Goal: Book appointment/travel/reservation

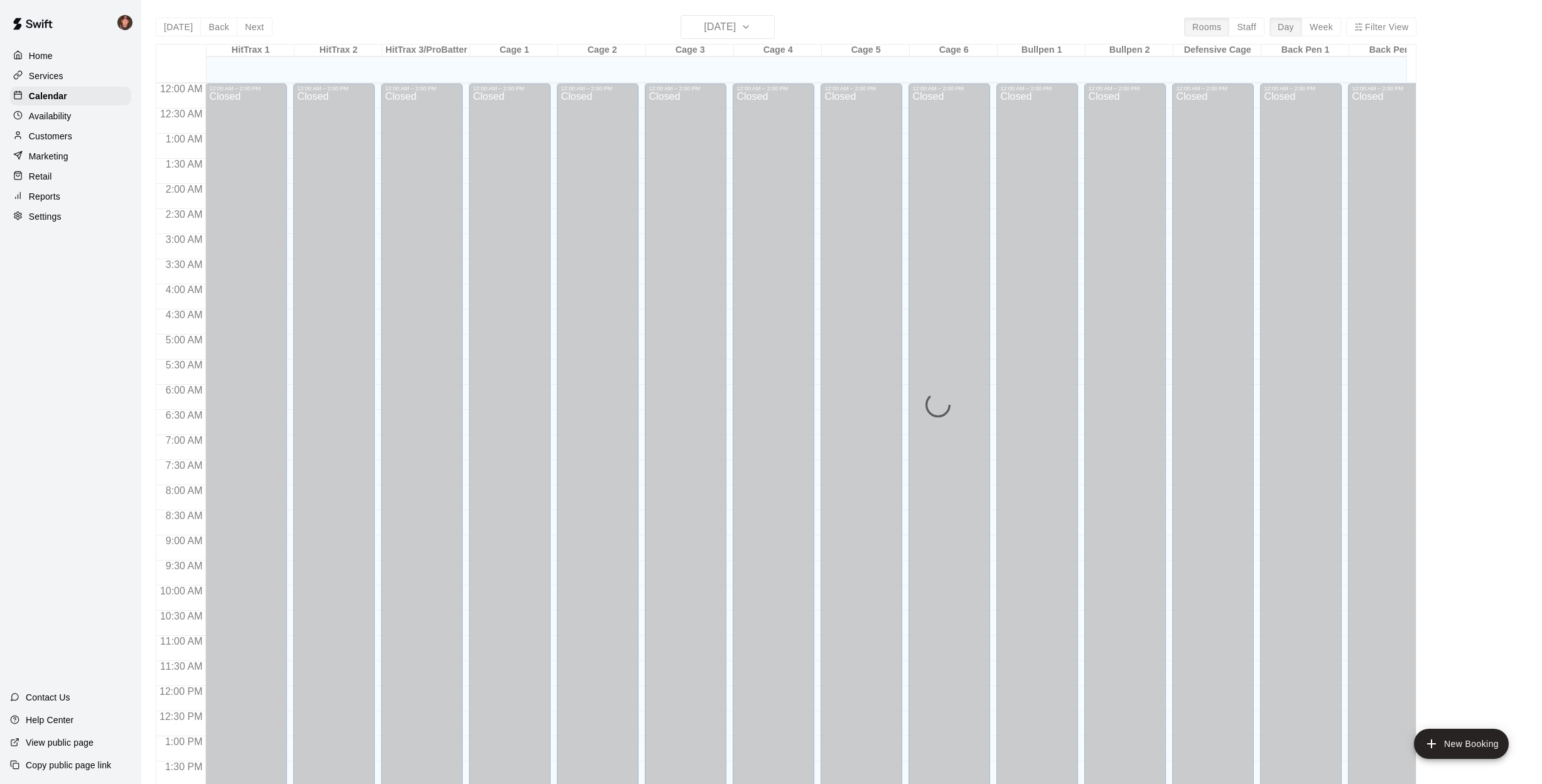
scroll to position [453, 0]
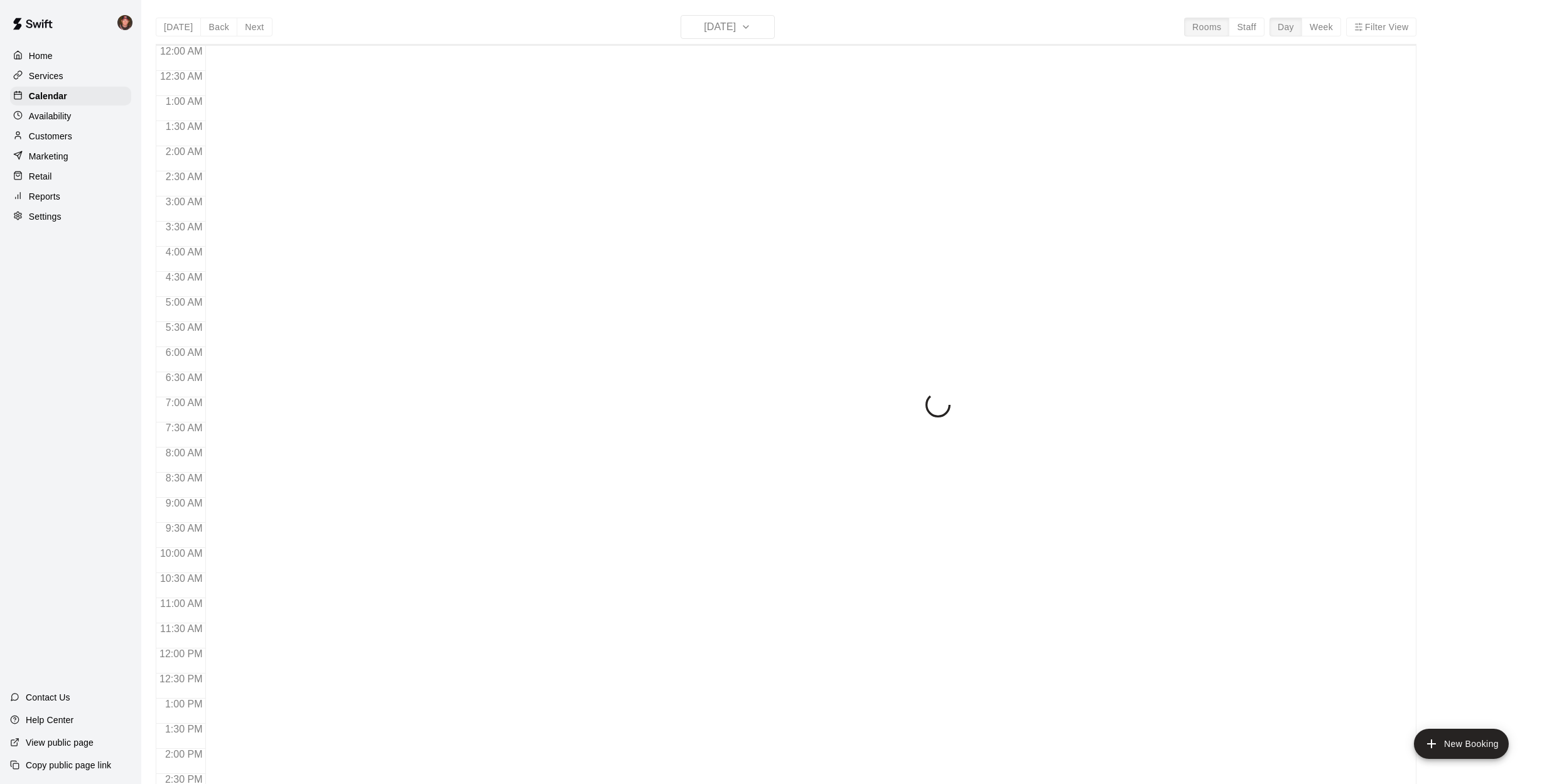
scroll to position [453, 0]
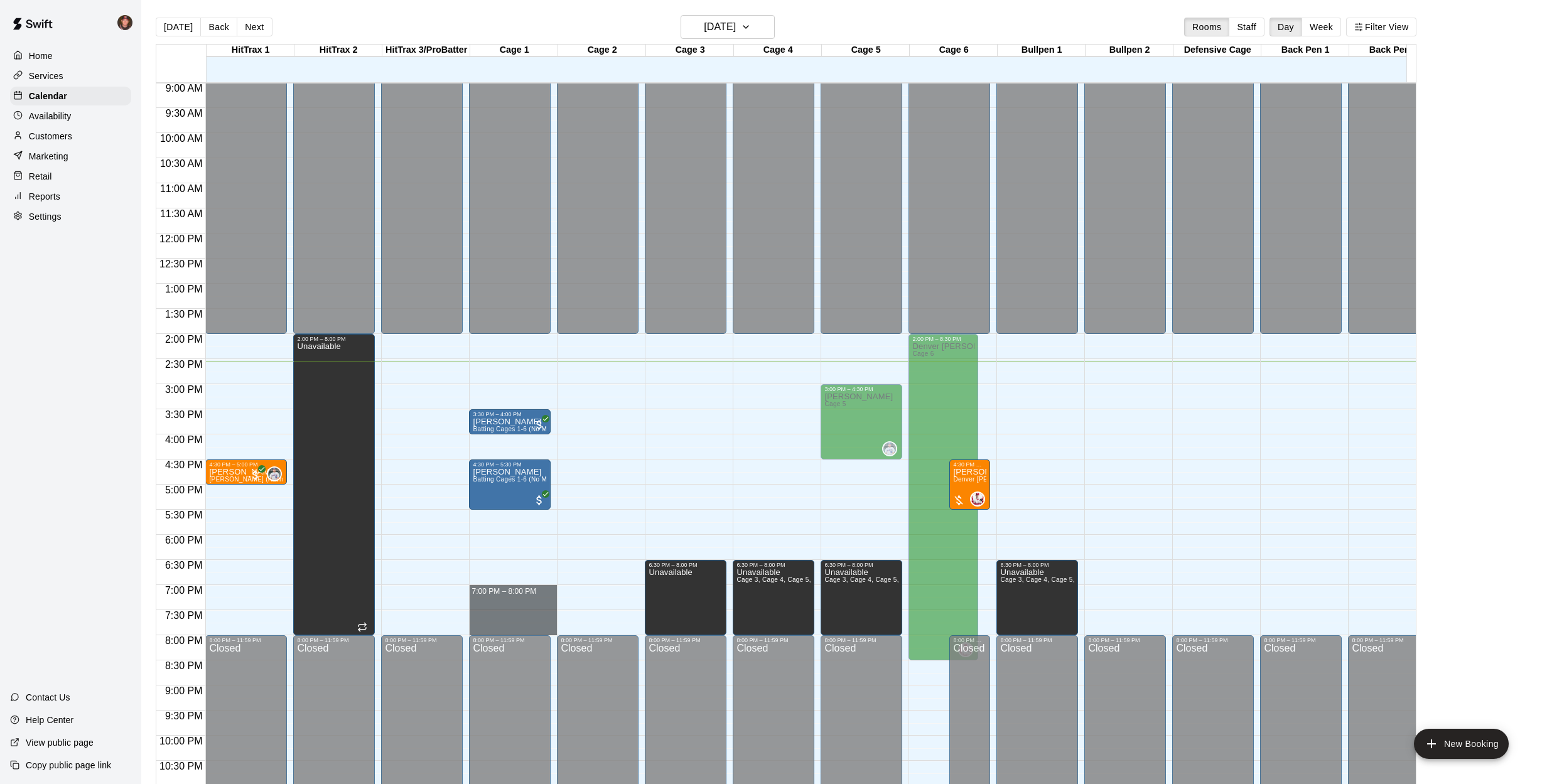
drag, startPoint x: 508, startPoint y: 589, endPoint x: 510, endPoint y: 629, distance: 40.0
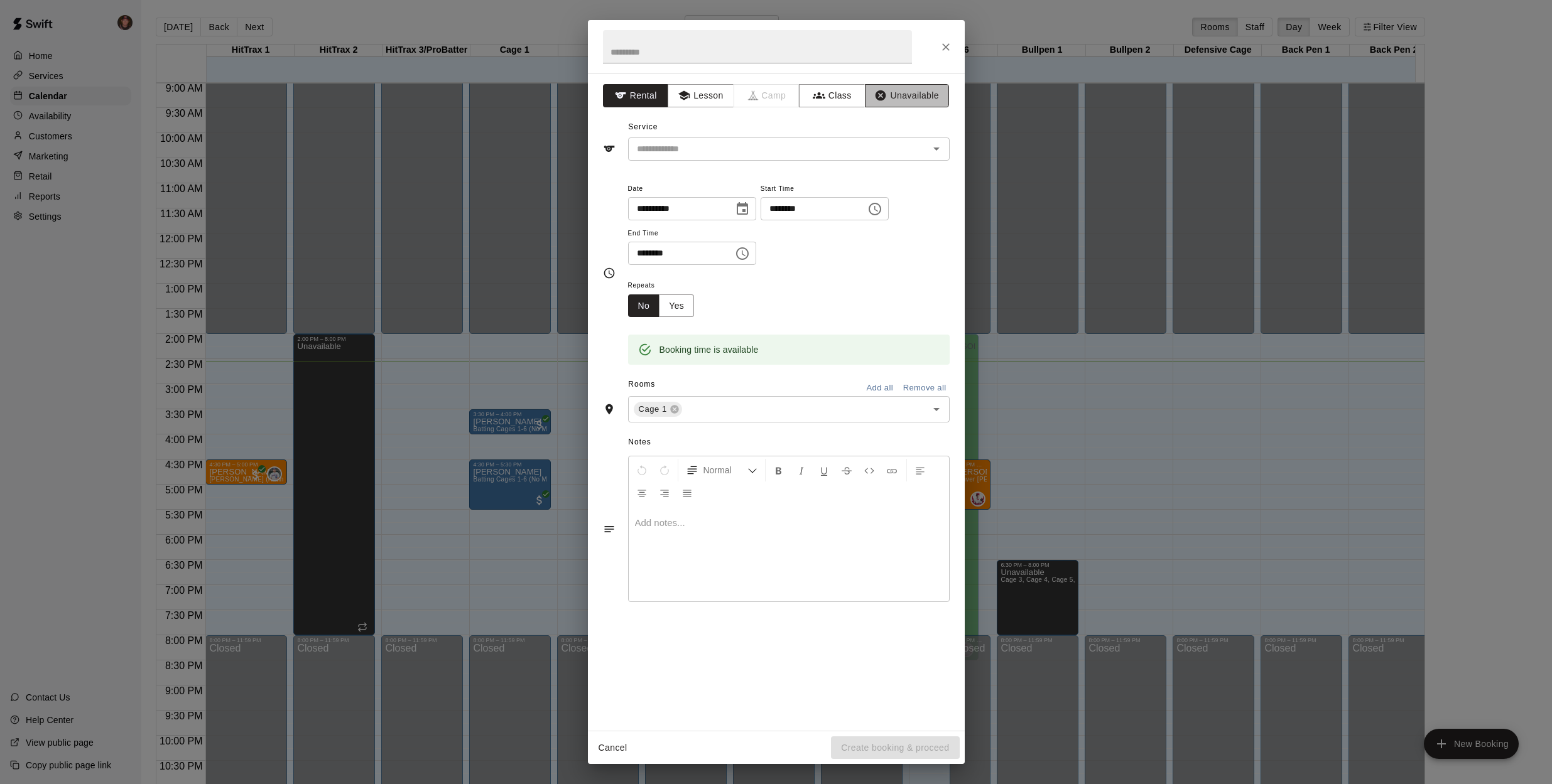
click at [908, 93] on button "Unavailable" at bounding box center [907, 96] width 84 height 23
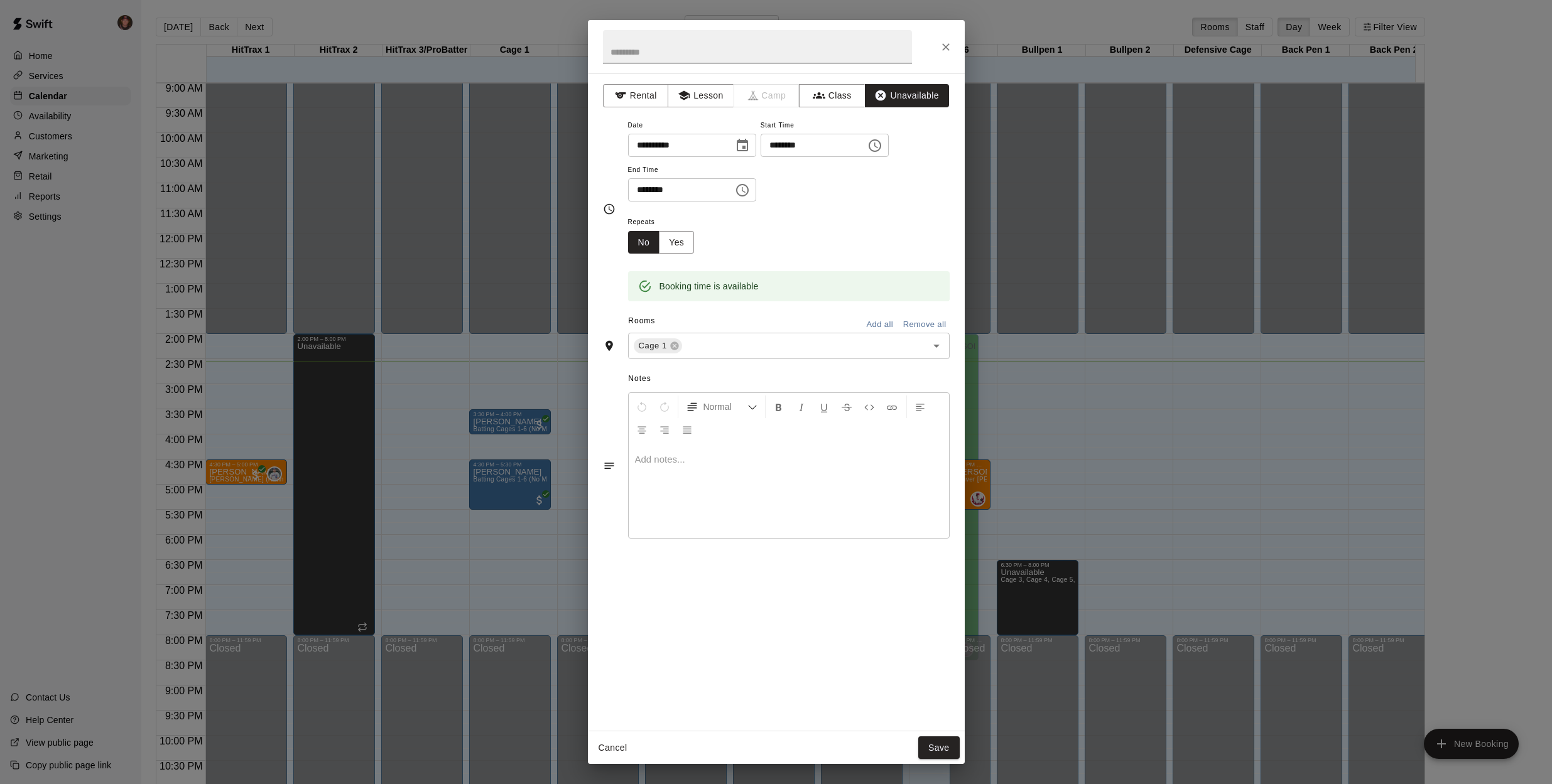
click at [644, 52] on input "text" at bounding box center [757, 47] width 309 height 33
type input "**********"
click at [945, 749] on button "Save" at bounding box center [939, 748] width 41 height 23
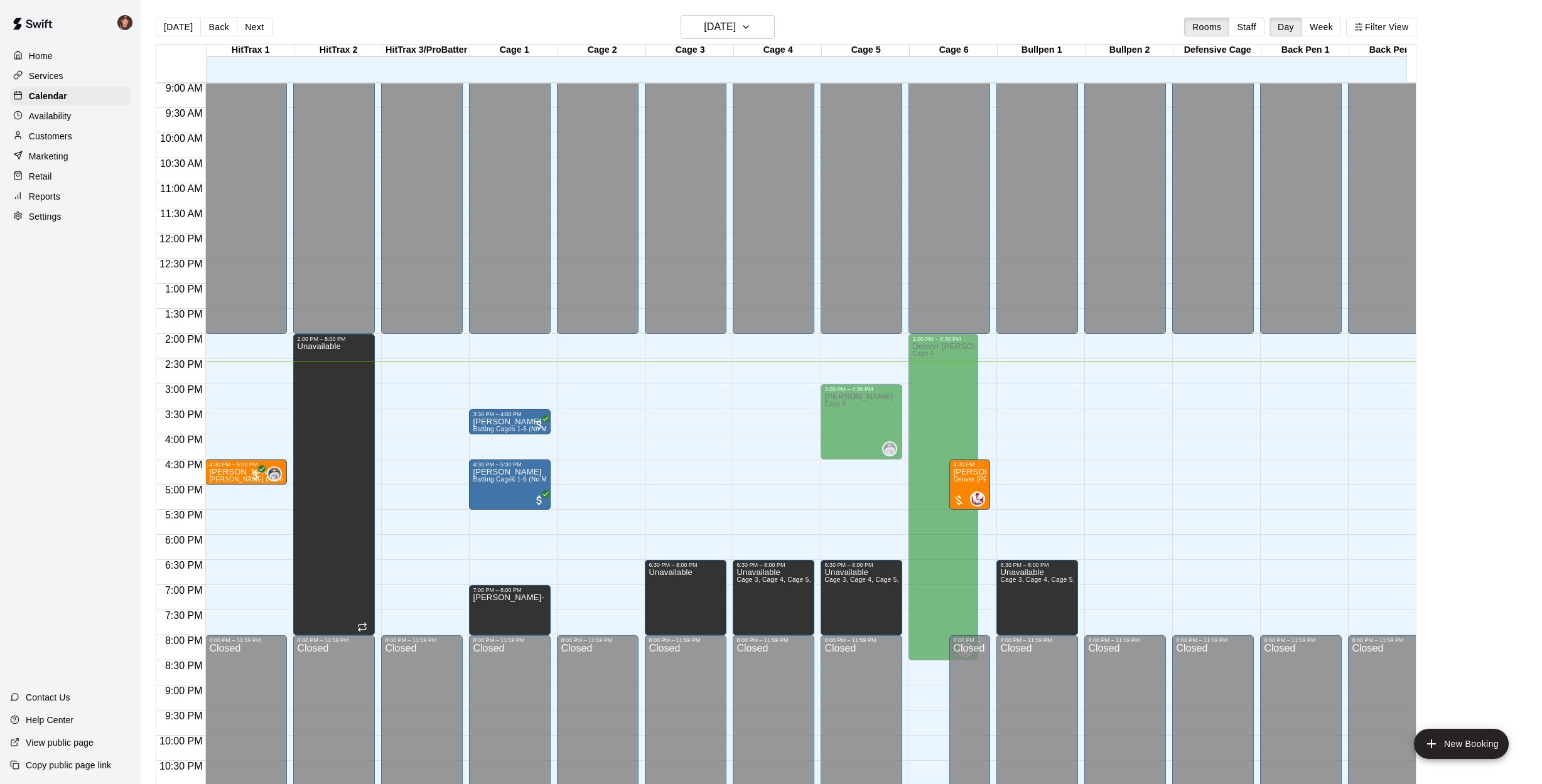
click at [150, 519] on div "[DATE] Back [DATE][DATE] Rooms Staff Day Week Filter View HitTrax 1 14 Tue HitT…" at bounding box center [786, 406] width 1280 height 784
click at [256, 30] on button "Next" at bounding box center [254, 26] width 35 height 19
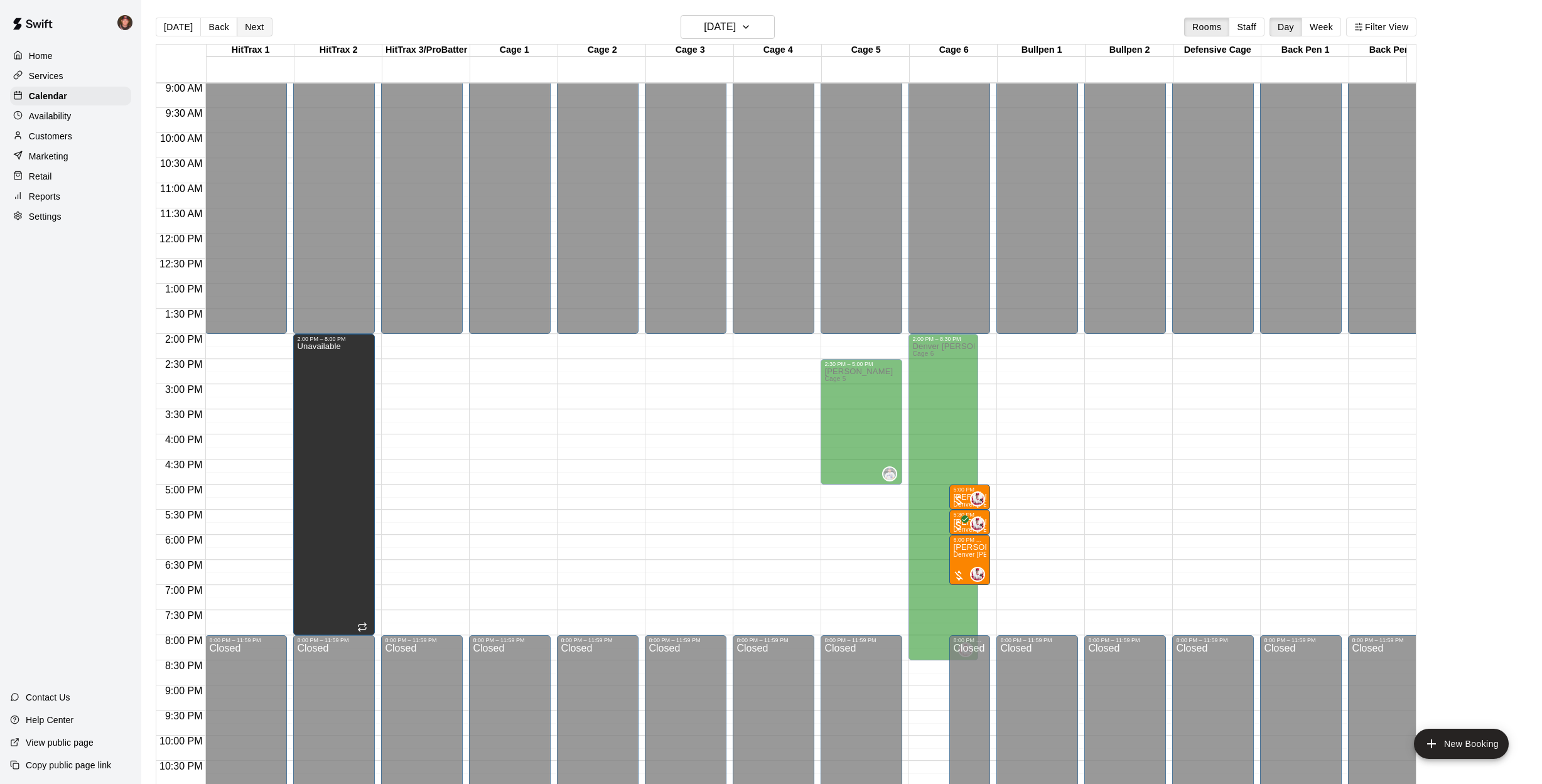
click at [260, 26] on button "Next" at bounding box center [254, 26] width 35 height 19
click at [170, 26] on button "[DATE]" at bounding box center [178, 26] width 45 height 19
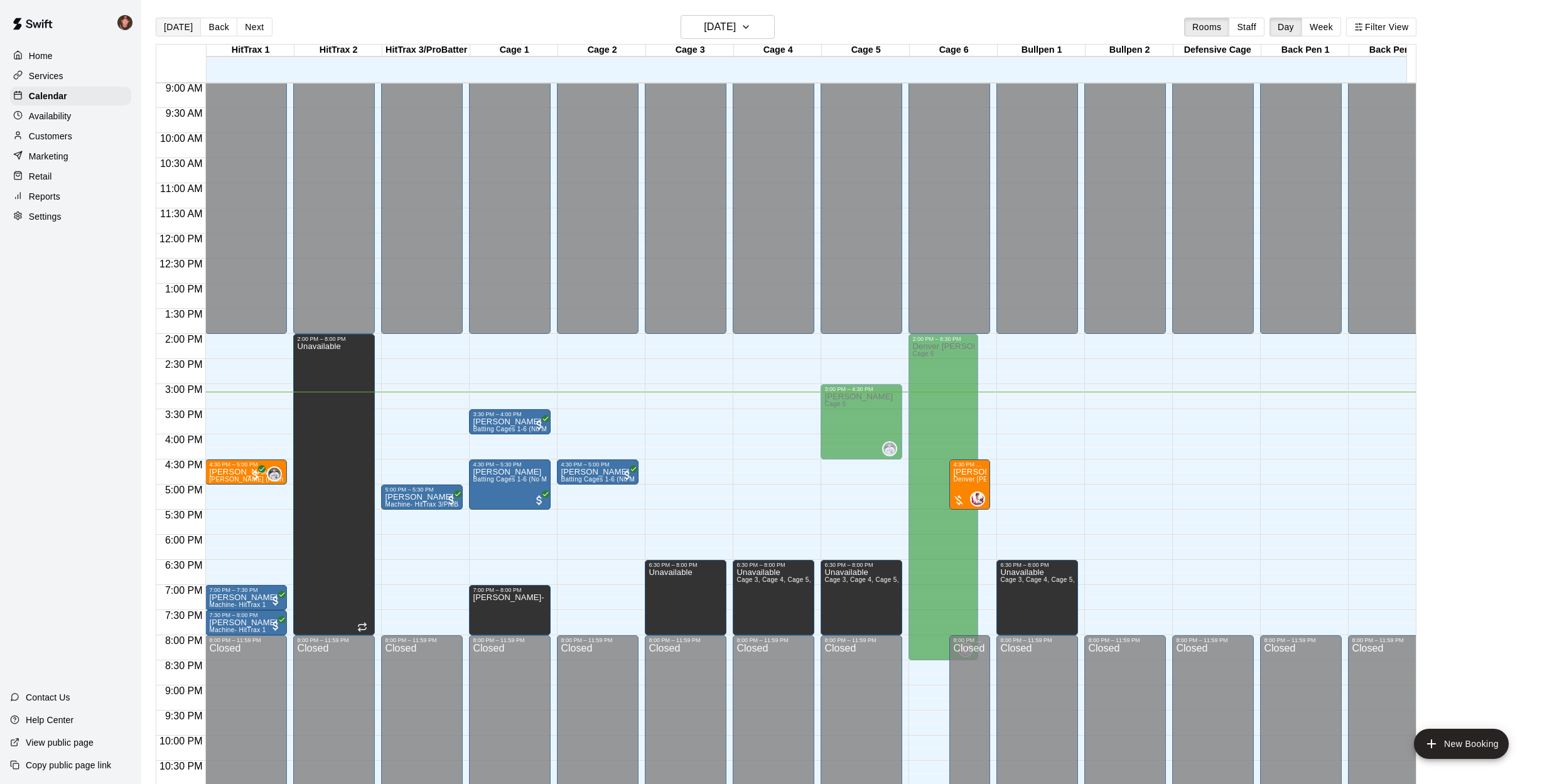
click at [178, 26] on button "[DATE]" at bounding box center [178, 26] width 45 height 19
click at [253, 25] on button "Next" at bounding box center [254, 26] width 35 height 19
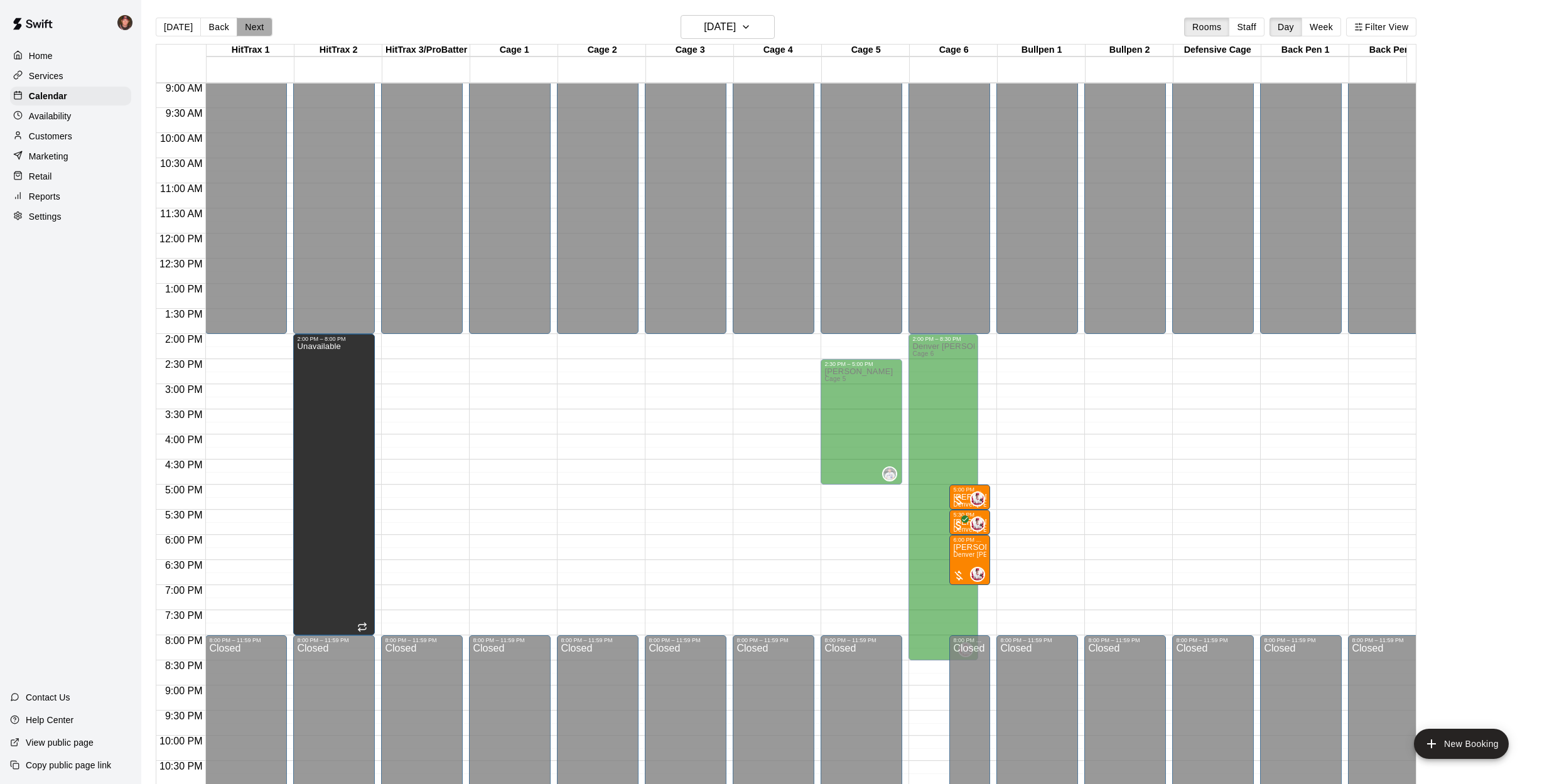
click at [256, 28] on button "Next" at bounding box center [254, 26] width 35 height 19
click at [167, 25] on button "[DATE]" at bounding box center [178, 26] width 45 height 19
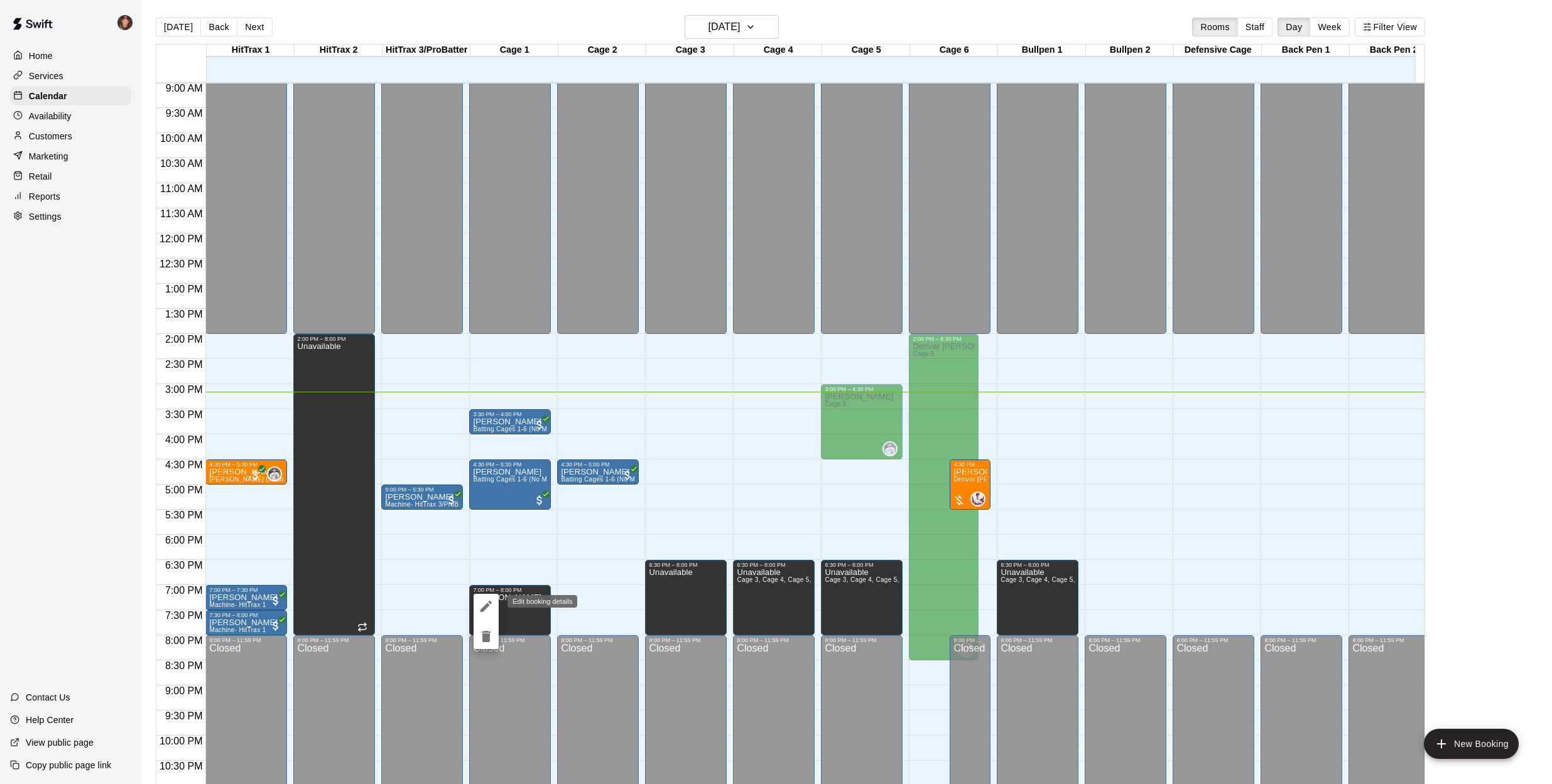
click at [488, 609] on icon "edit" at bounding box center [486, 606] width 15 height 15
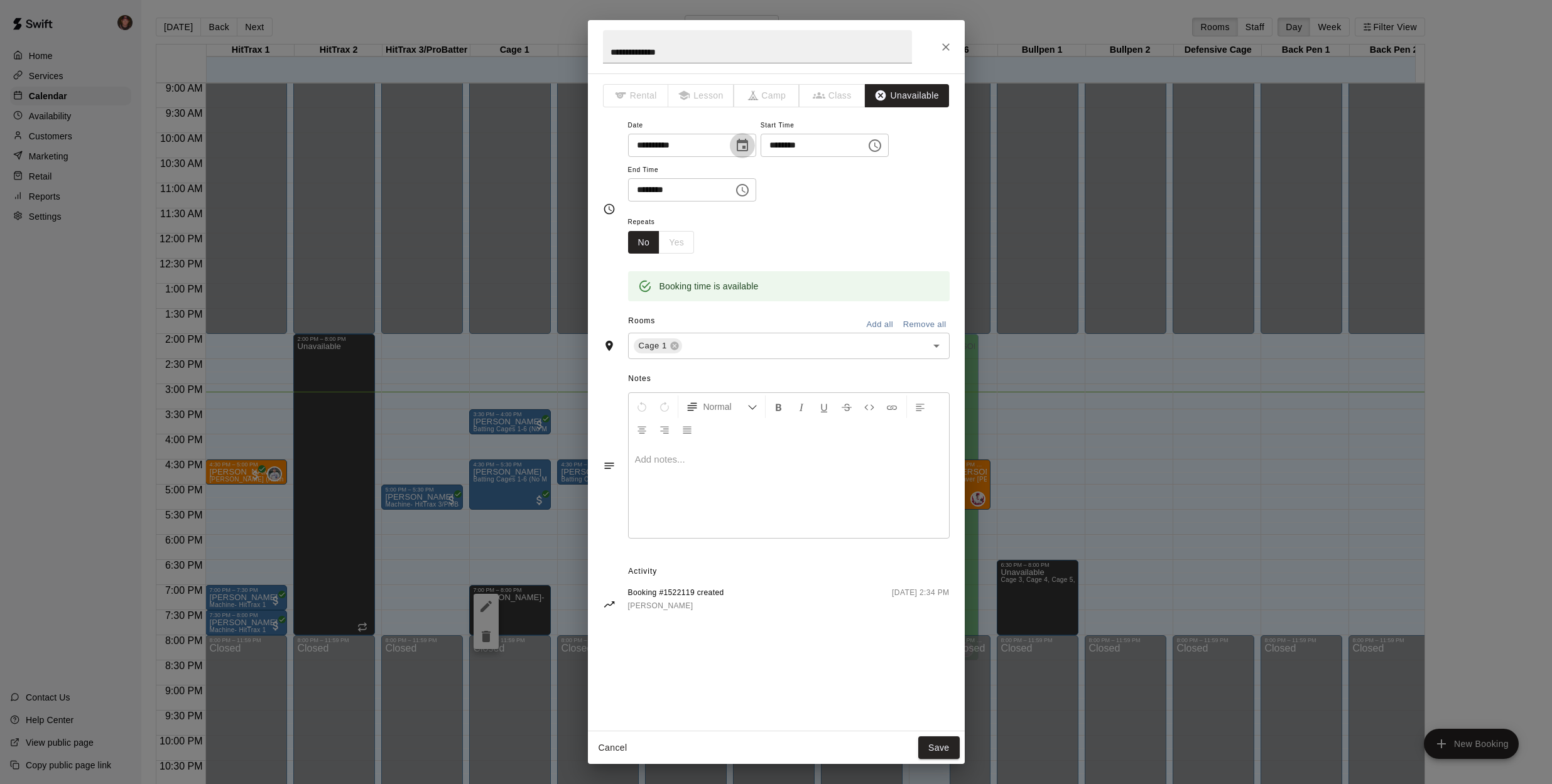
click at [747, 142] on icon "Choose date, selected date is Oct 14, 2025" at bounding box center [742, 145] width 15 height 15
click at [759, 276] on button "16" at bounding box center [753, 275] width 23 height 23
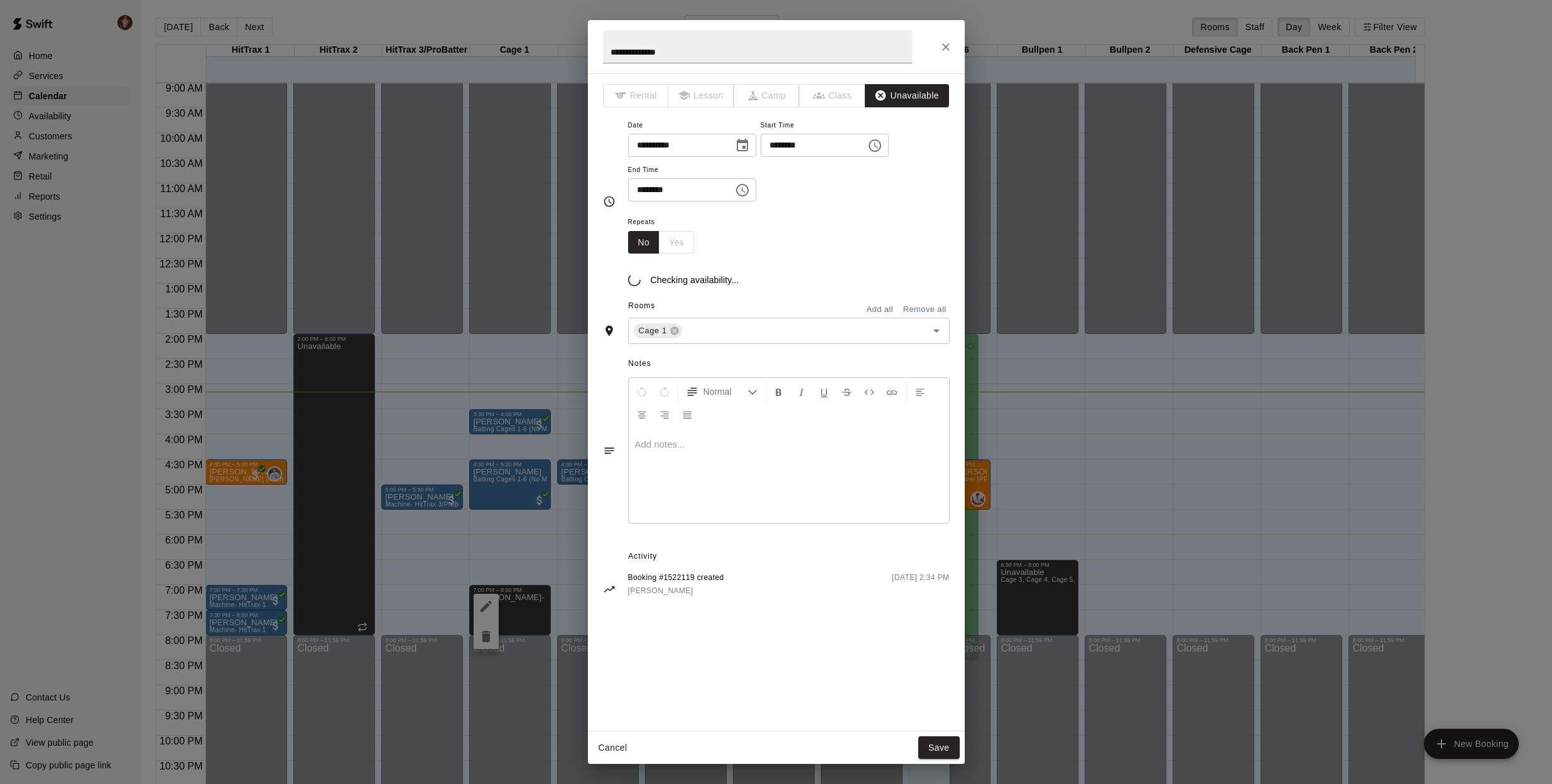
type input "**********"
click at [944, 751] on button "Save" at bounding box center [939, 748] width 41 height 23
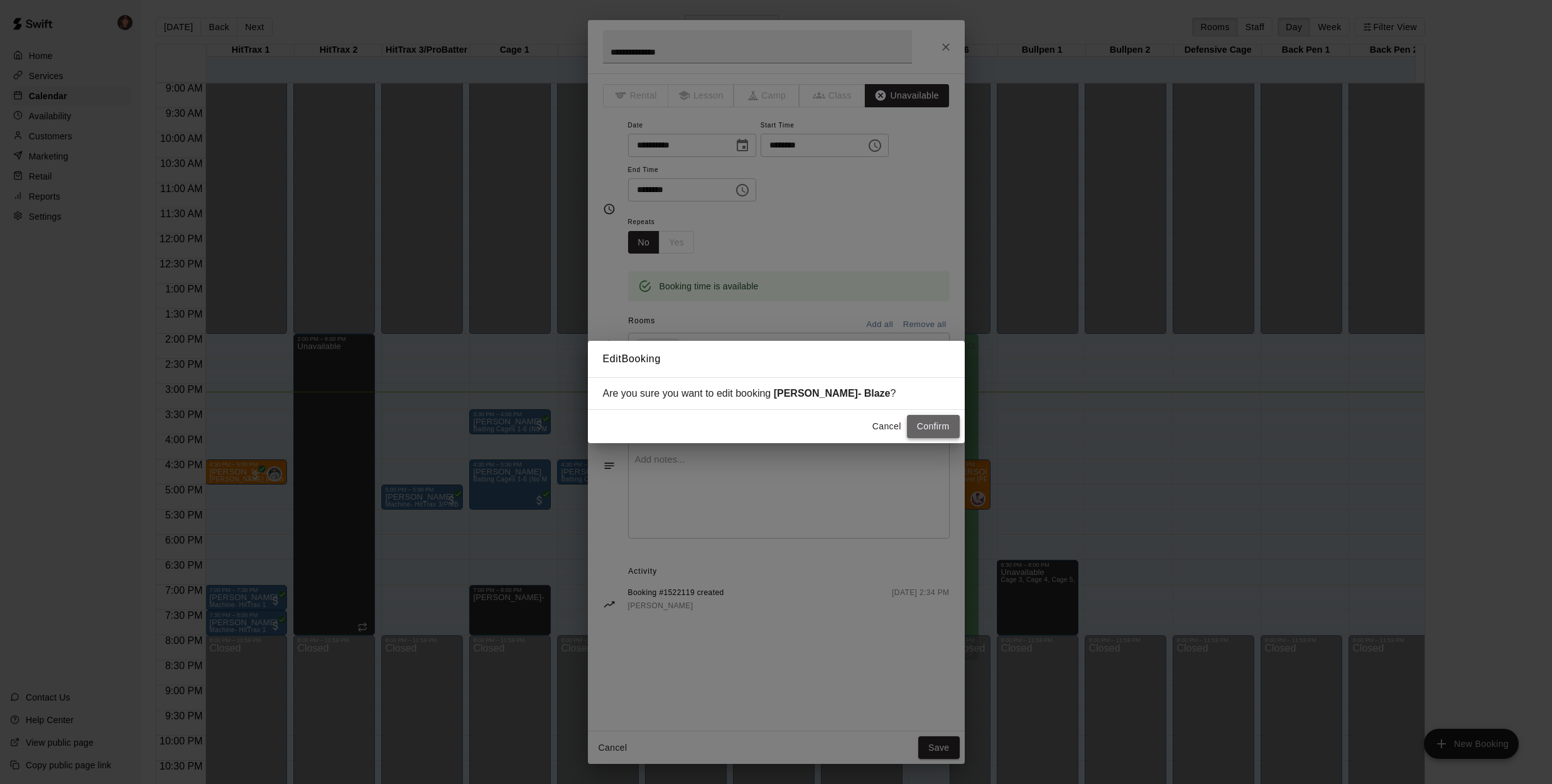
click at [924, 427] on button "Confirm" at bounding box center [933, 426] width 53 height 23
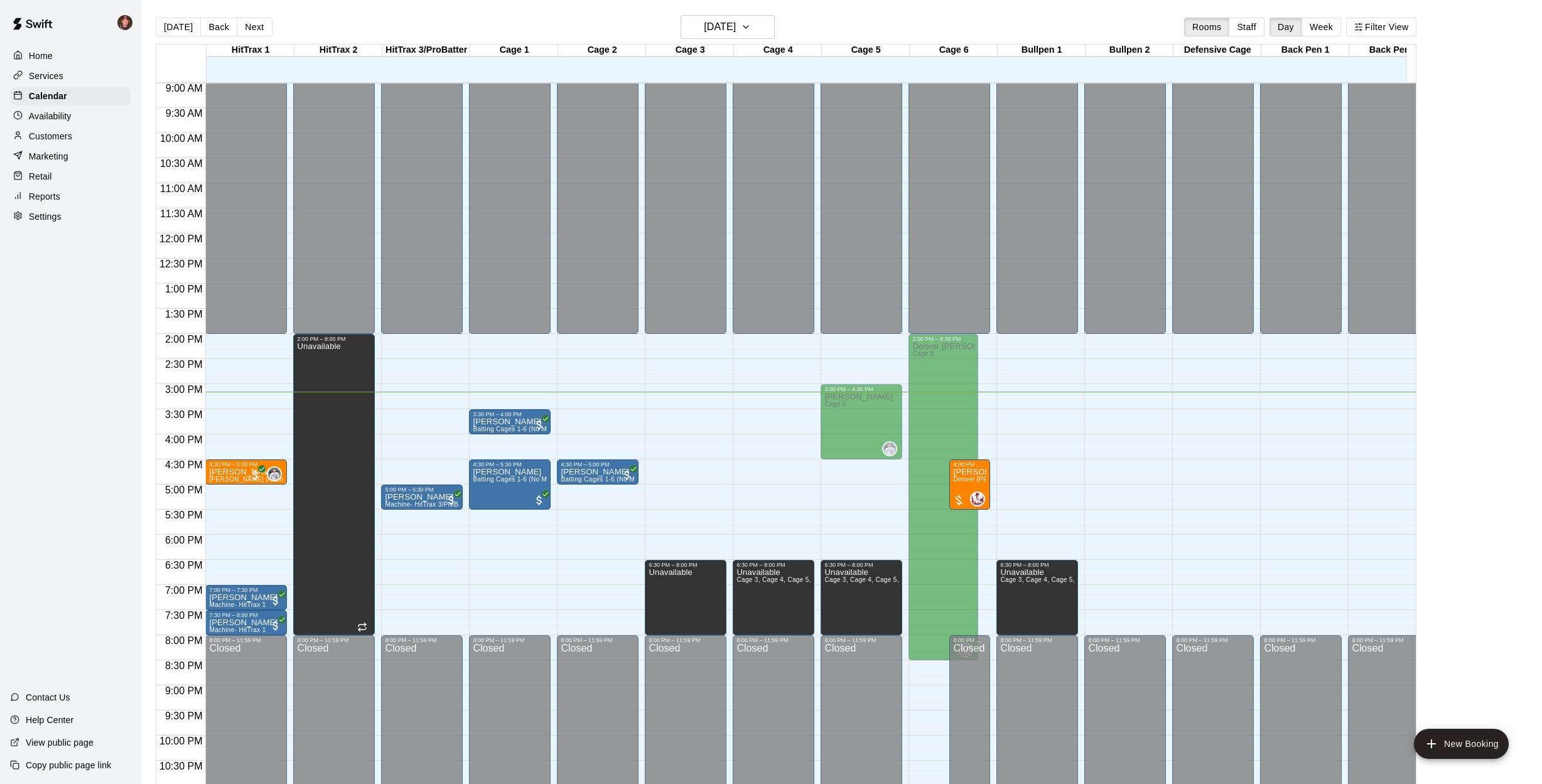
click at [142, 456] on main "[DATE] Back [DATE][DATE] Rooms Staff Day Week Filter View HitTrax 1 14 Tue HitT…" at bounding box center [842, 402] width 1401 height 804
click at [146, 417] on main "[DATE] Back [DATE][DATE] Rooms Staff Day Week Filter View HitTrax 1 14 Tue HitT…" at bounding box center [842, 402] width 1401 height 804
click at [736, 33] on h6 "[DATE]" at bounding box center [720, 26] width 32 height 17
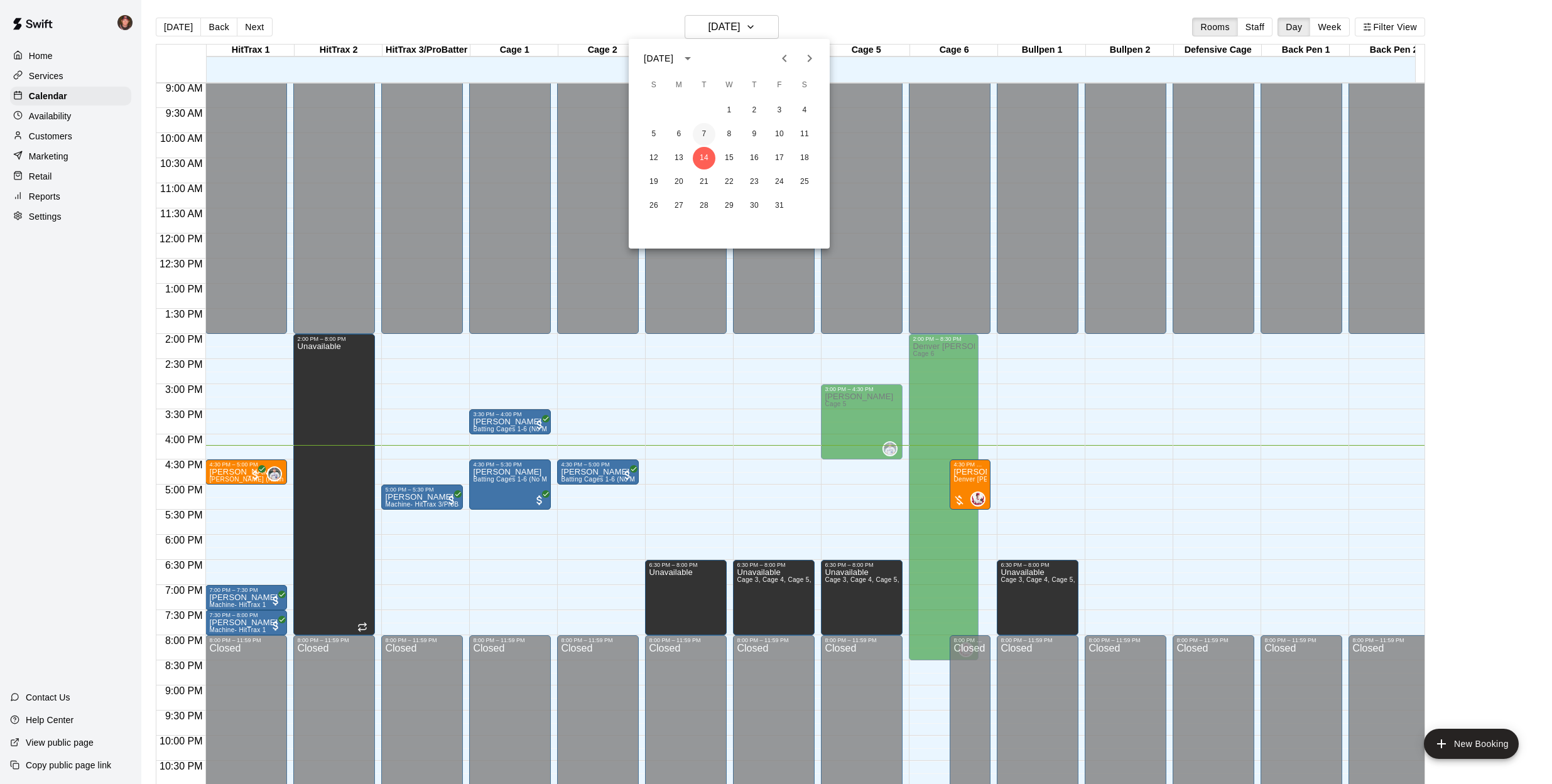
click at [708, 137] on button "7" at bounding box center [704, 134] width 23 height 23
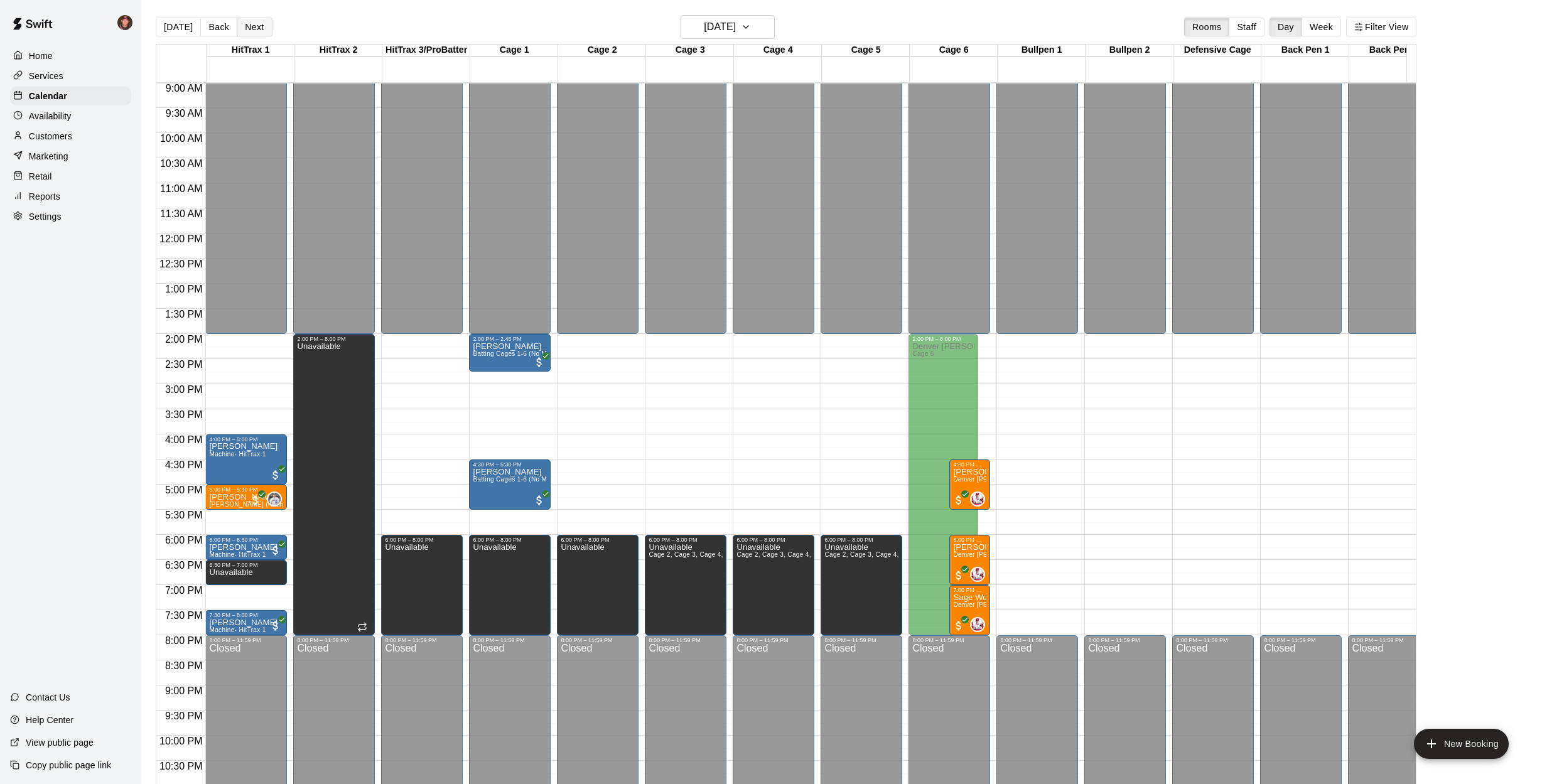
click at [256, 25] on button "Next" at bounding box center [254, 26] width 35 height 19
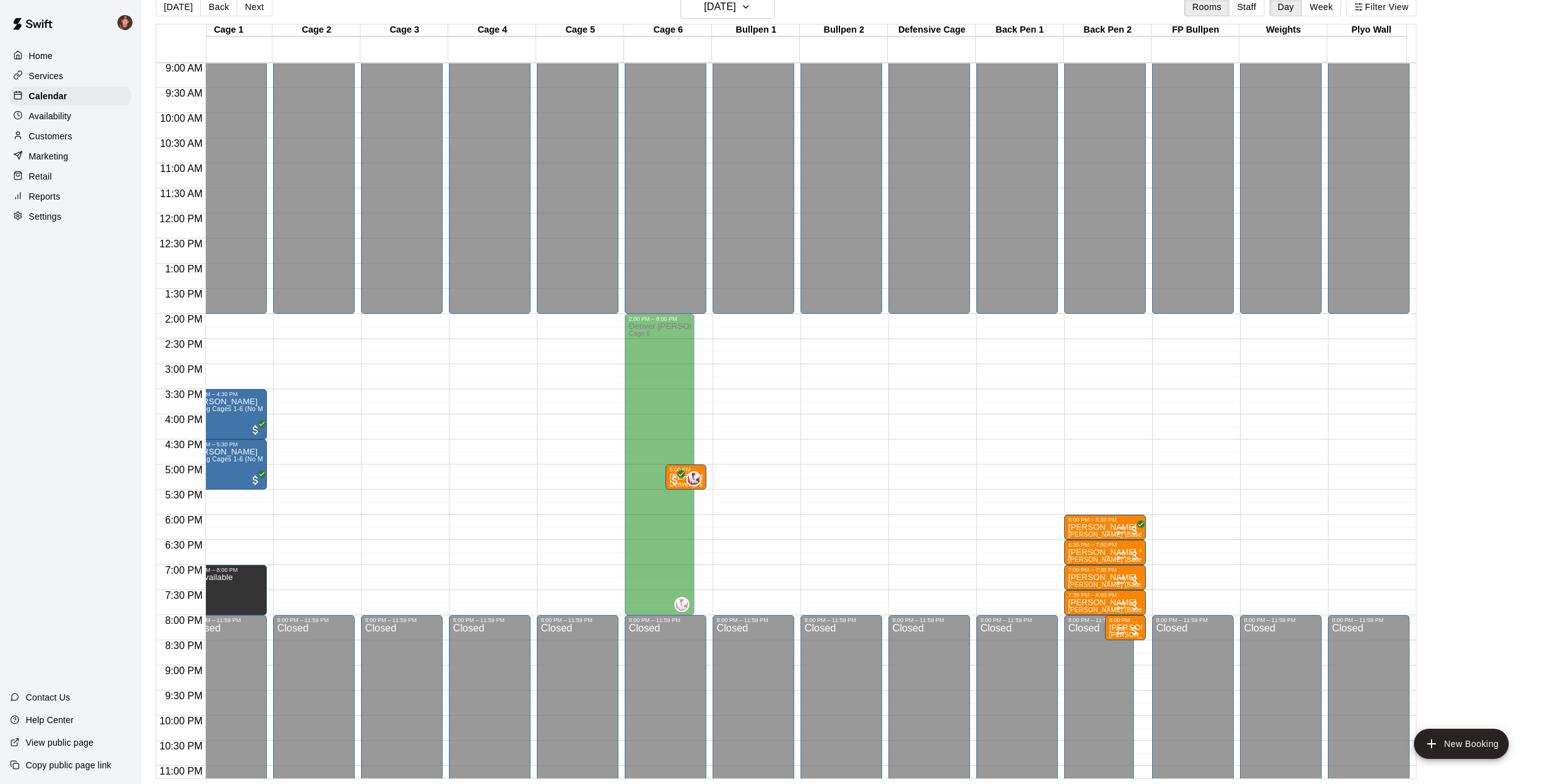
scroll to position [0, 285]
click at [247, 8] on button "Next" at bounding box center [254, 6] width 35 height 19
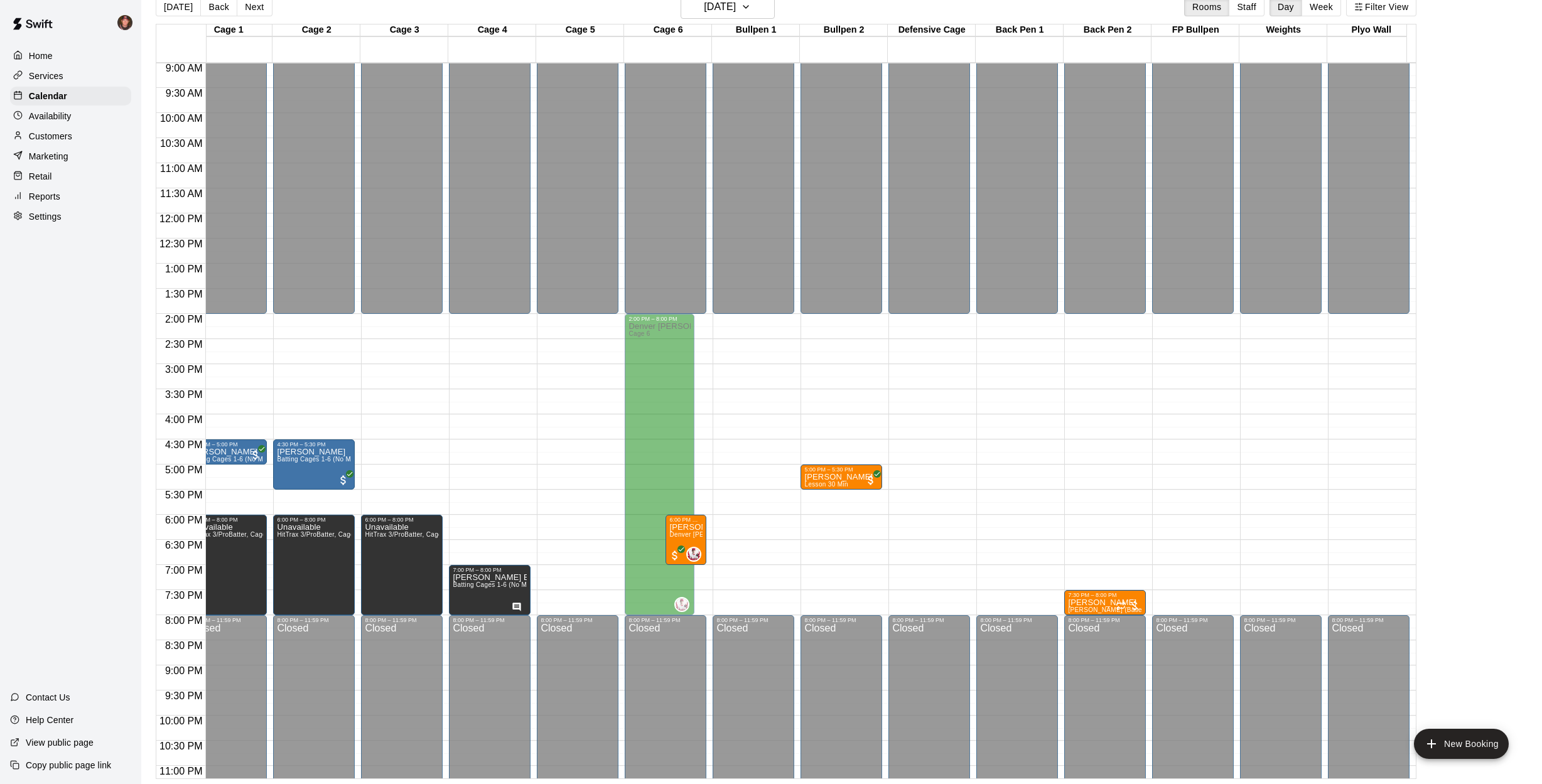
scroll to position [17, 0]
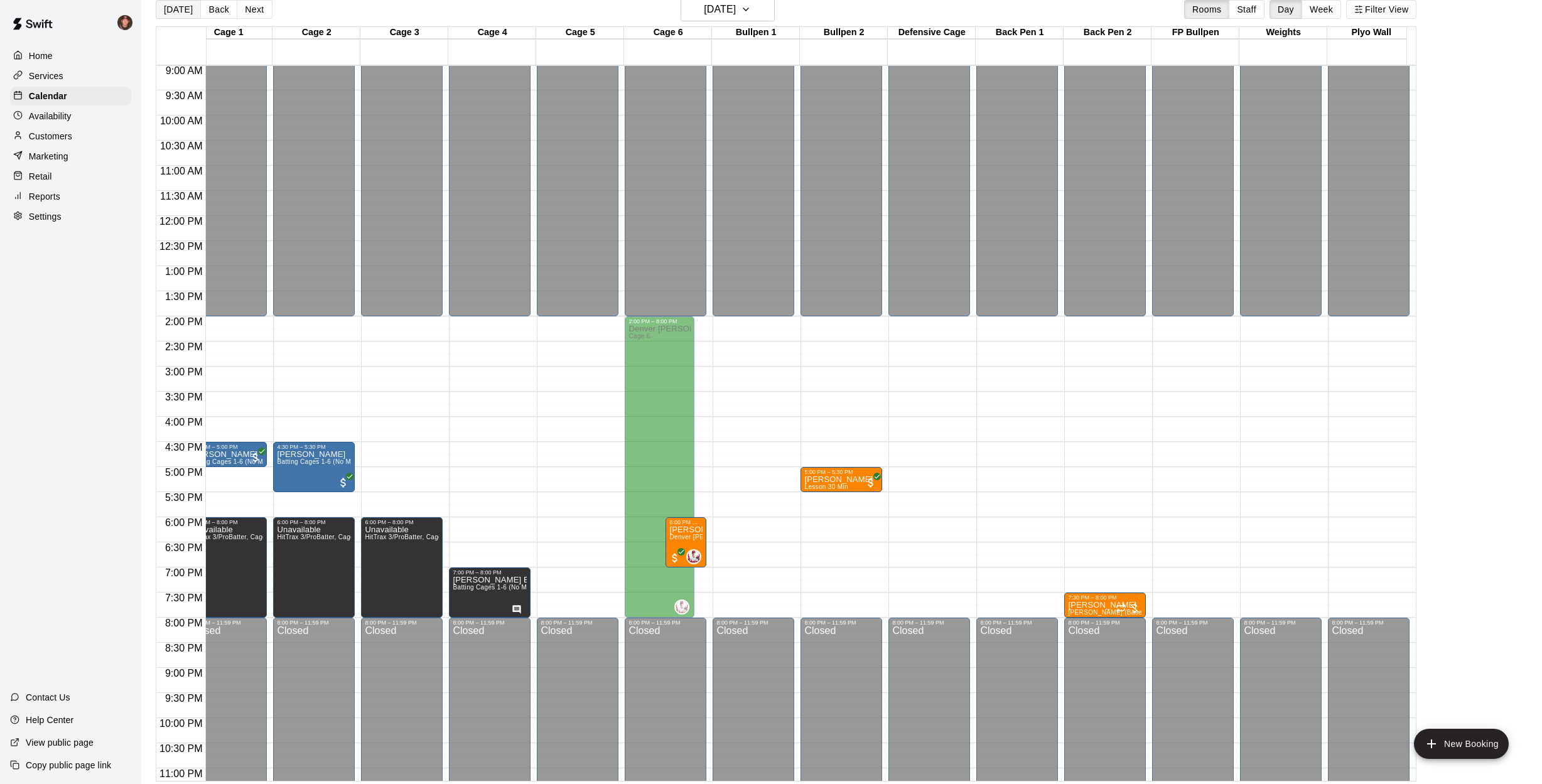
click at [177, 10] on button "[DATE]" at bounding box center [178, 9] width 45 height 19
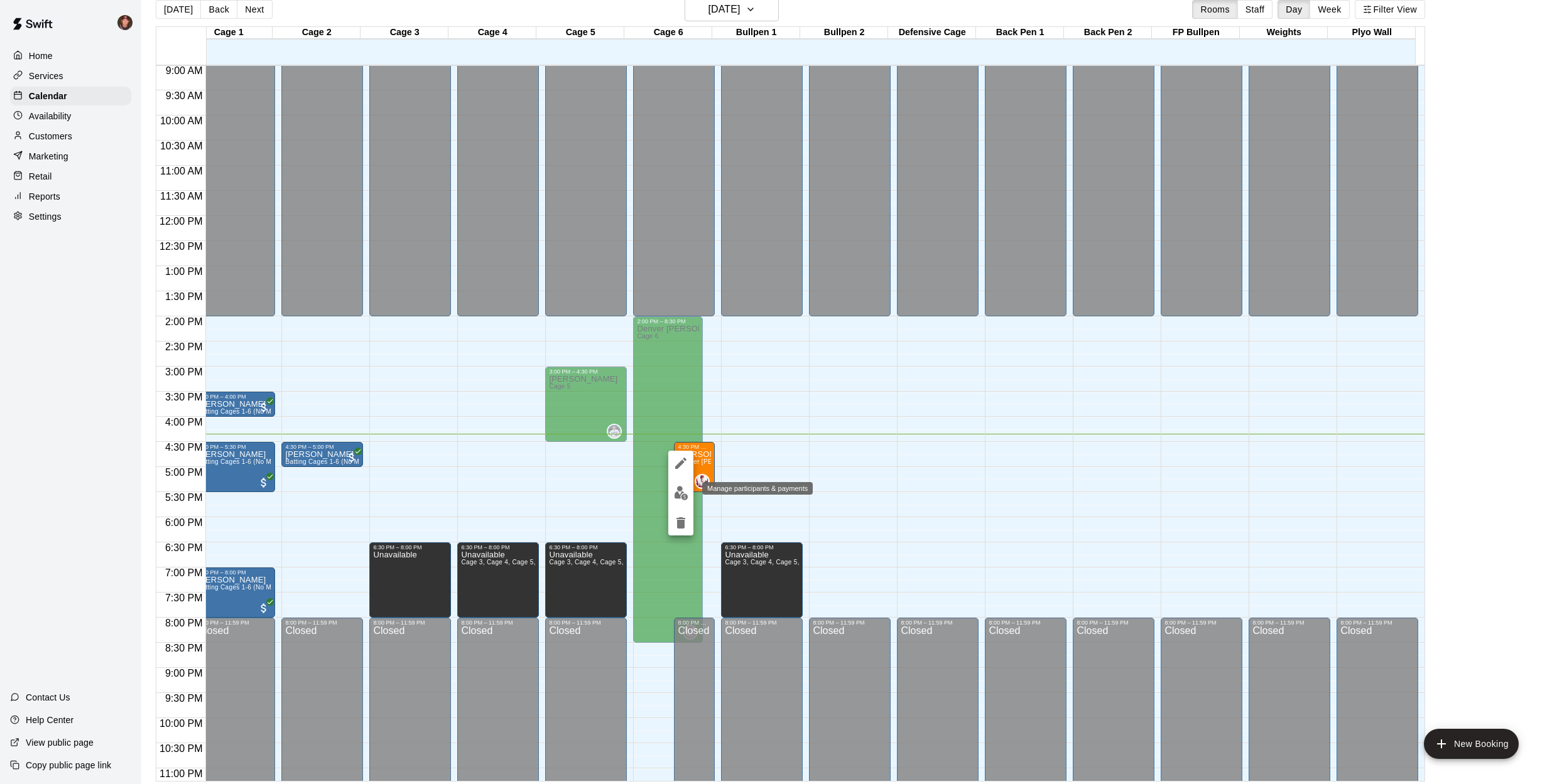
click at [680, 496] on img "edit" at bounding box center [681, 493] width 14 height 14
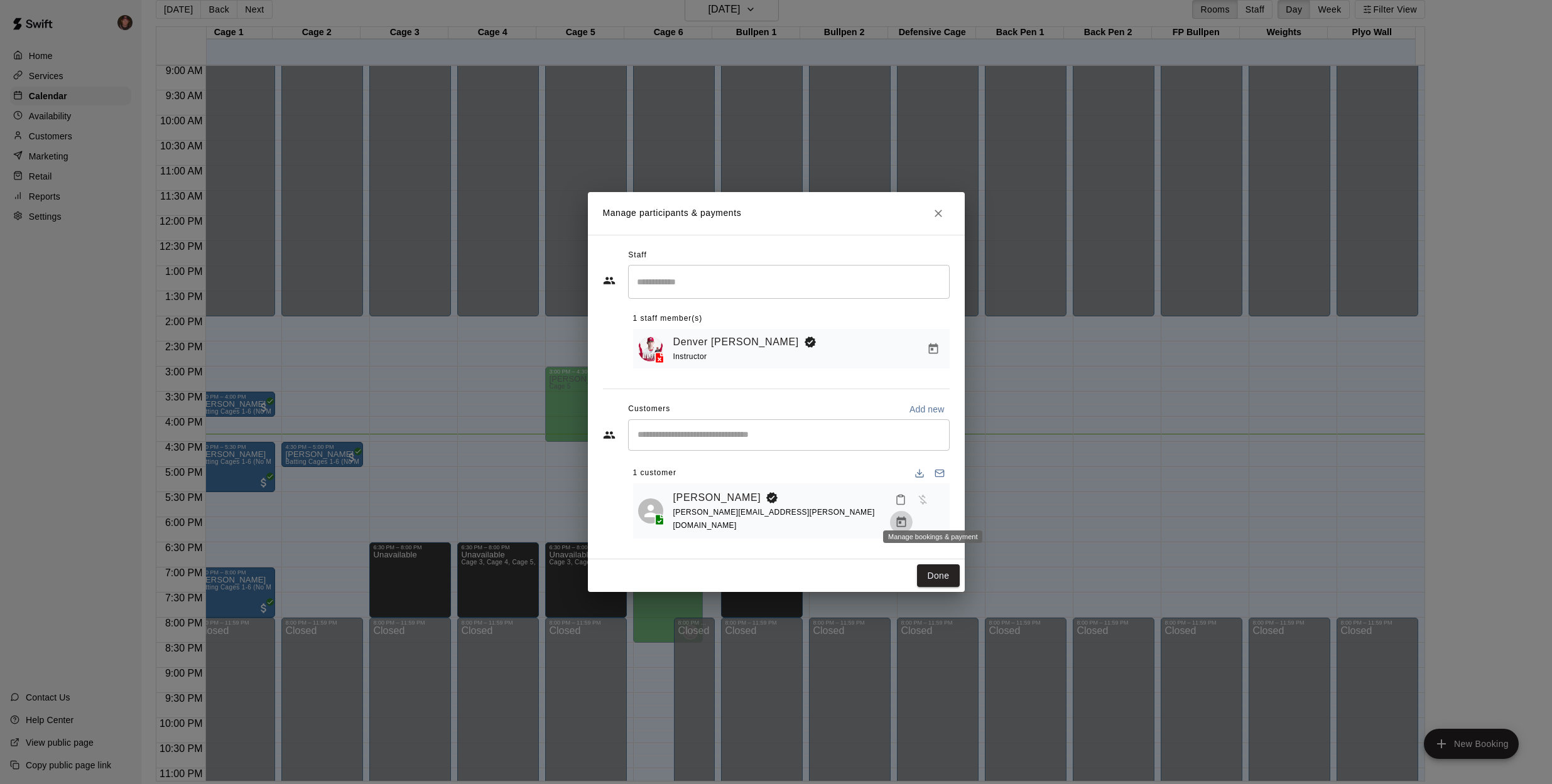
click at [907, 516] on icon "Manage bookings & payment" at bounding box center [901, 522] width 12 height 12
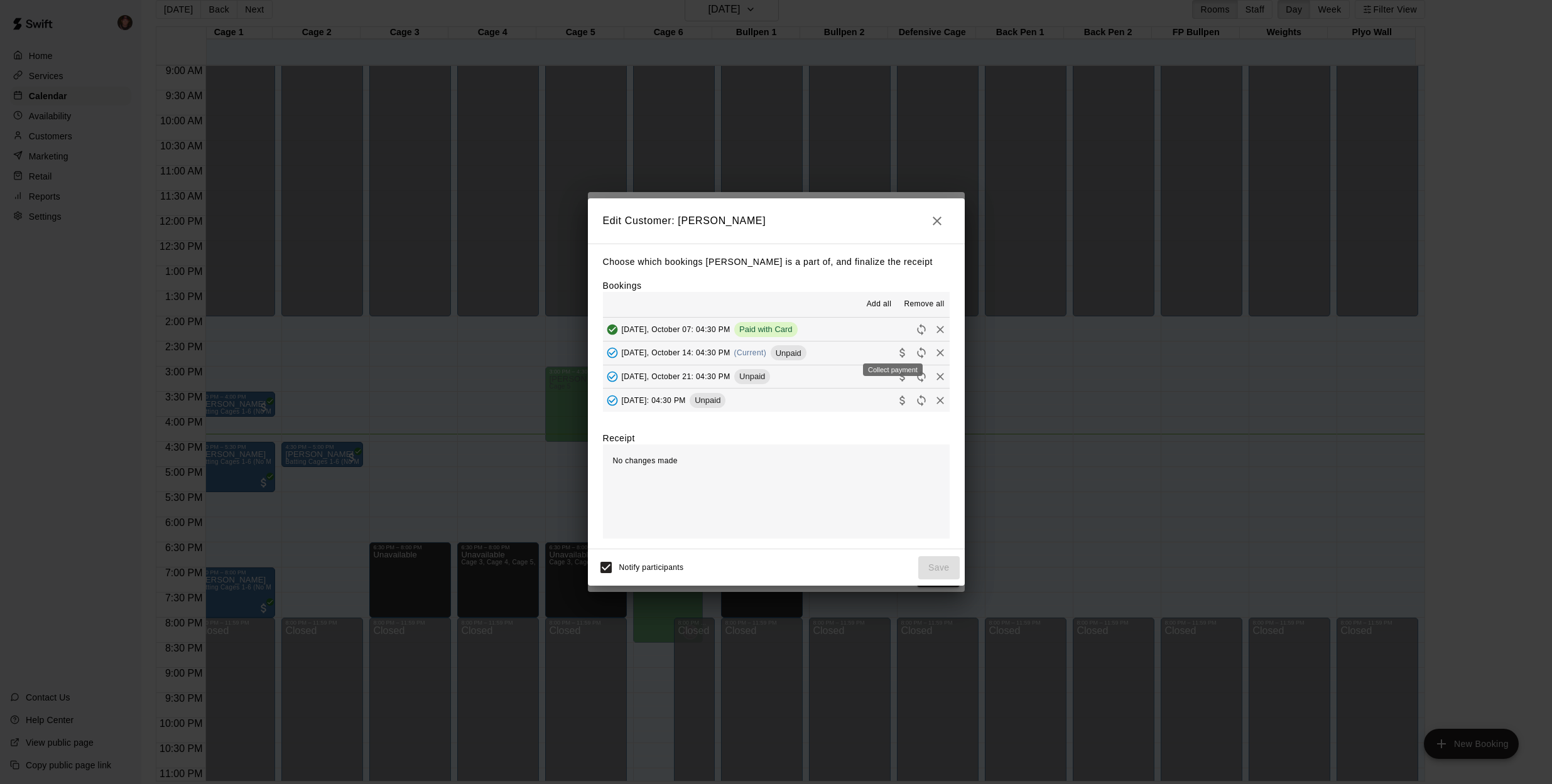
click at [897, 352] on icon "Collect payment" at bounding box center [902, 352] width 12 height 12
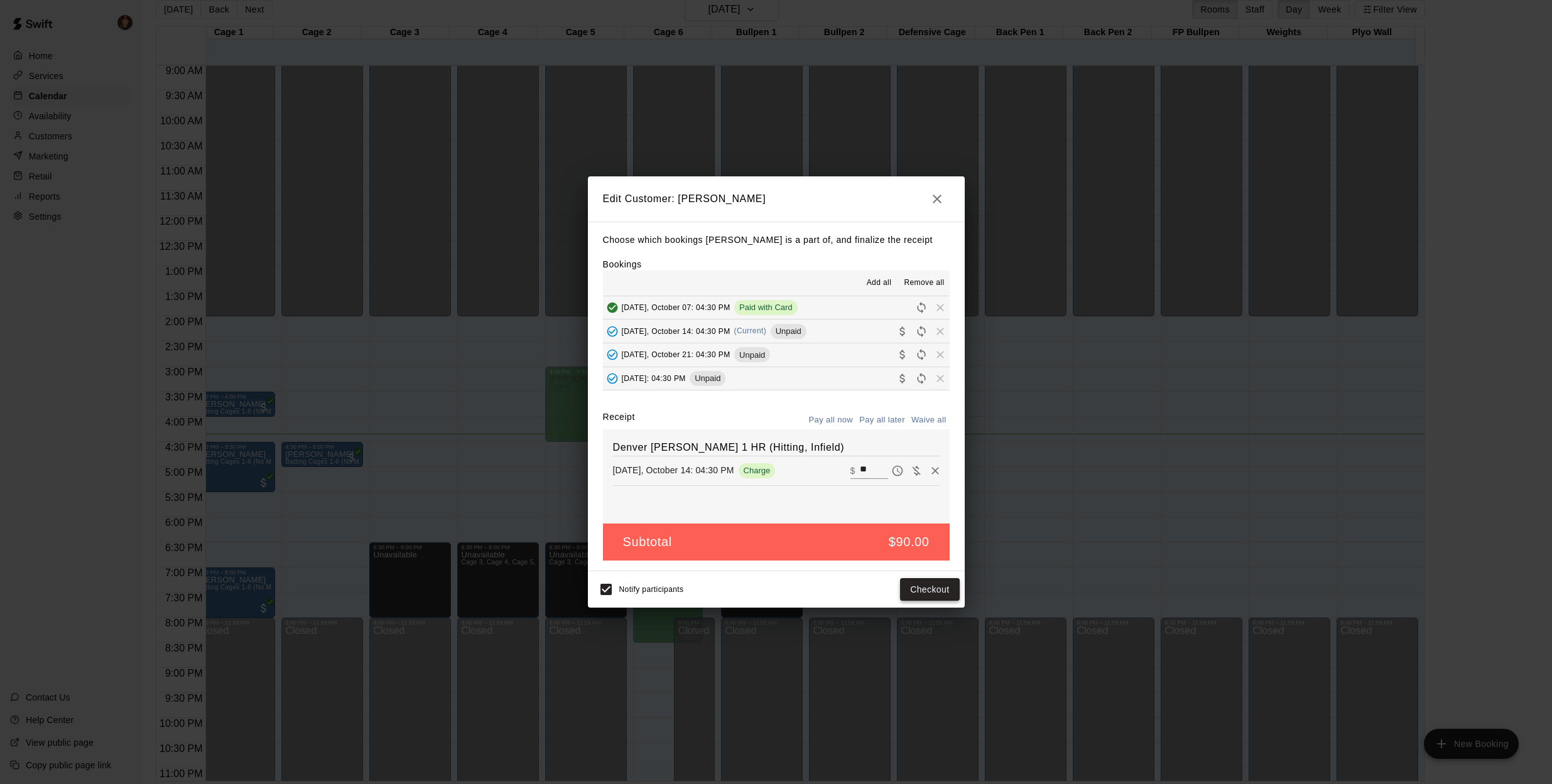
click at [939, 590] on button "Checkout" at bounding box center [930, 590] width 59 height 23
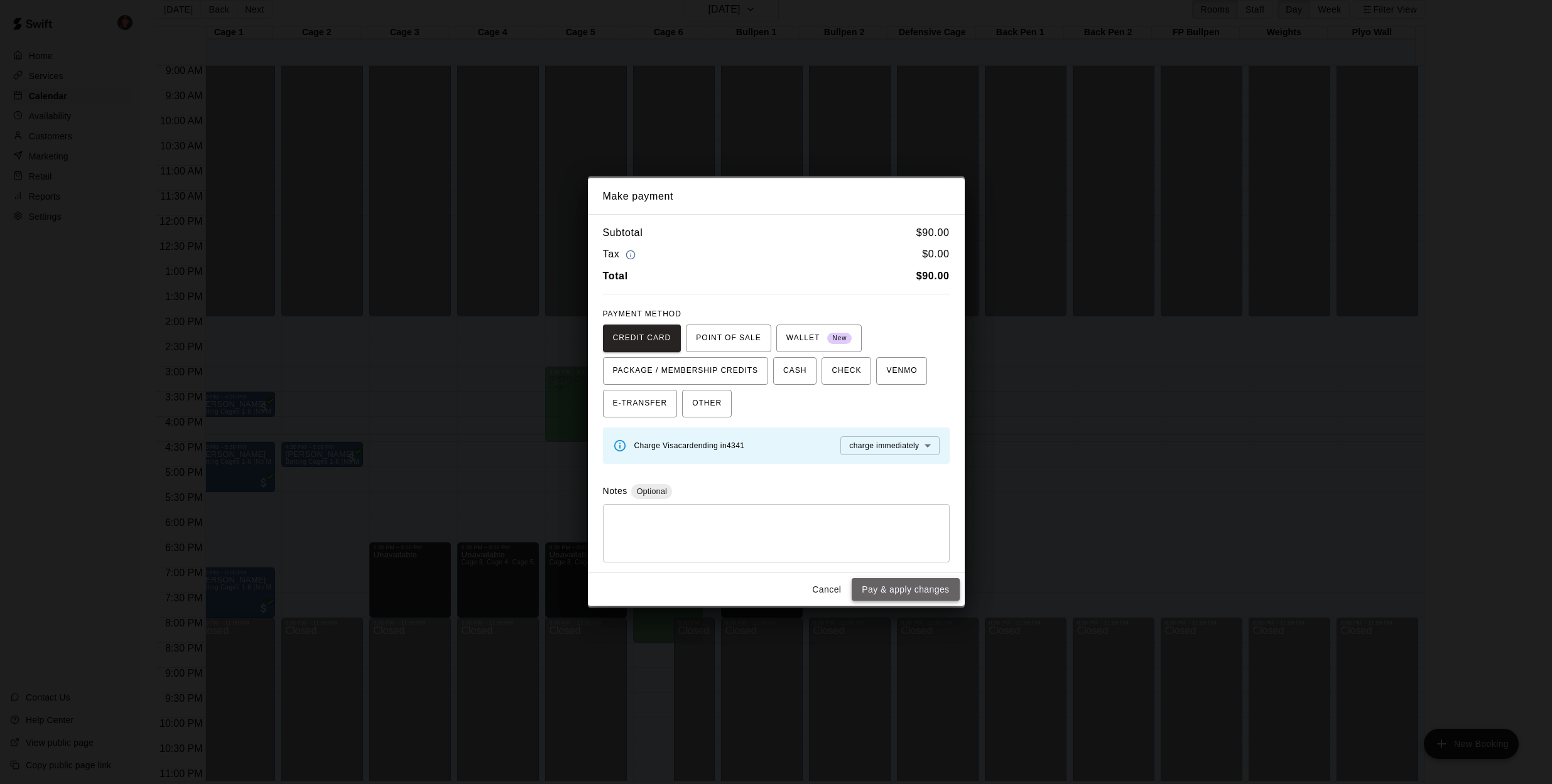
click at [904, 590] on button "Pay & apply changes" at bounding box center [905, 590] width 108 height 23
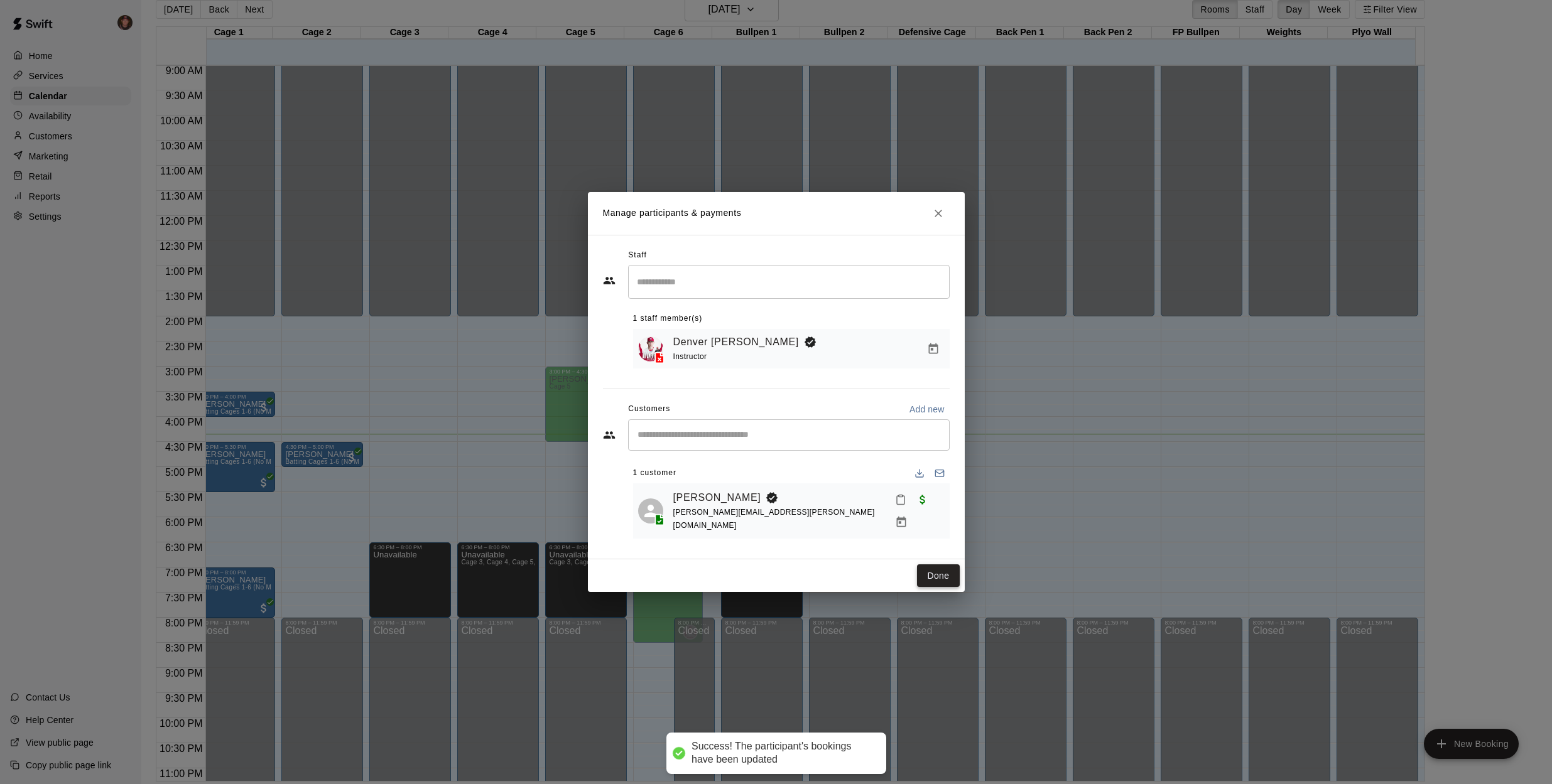
click at [942, 569] on button "Done" at bounding box center [938, 576] width 42 height 23
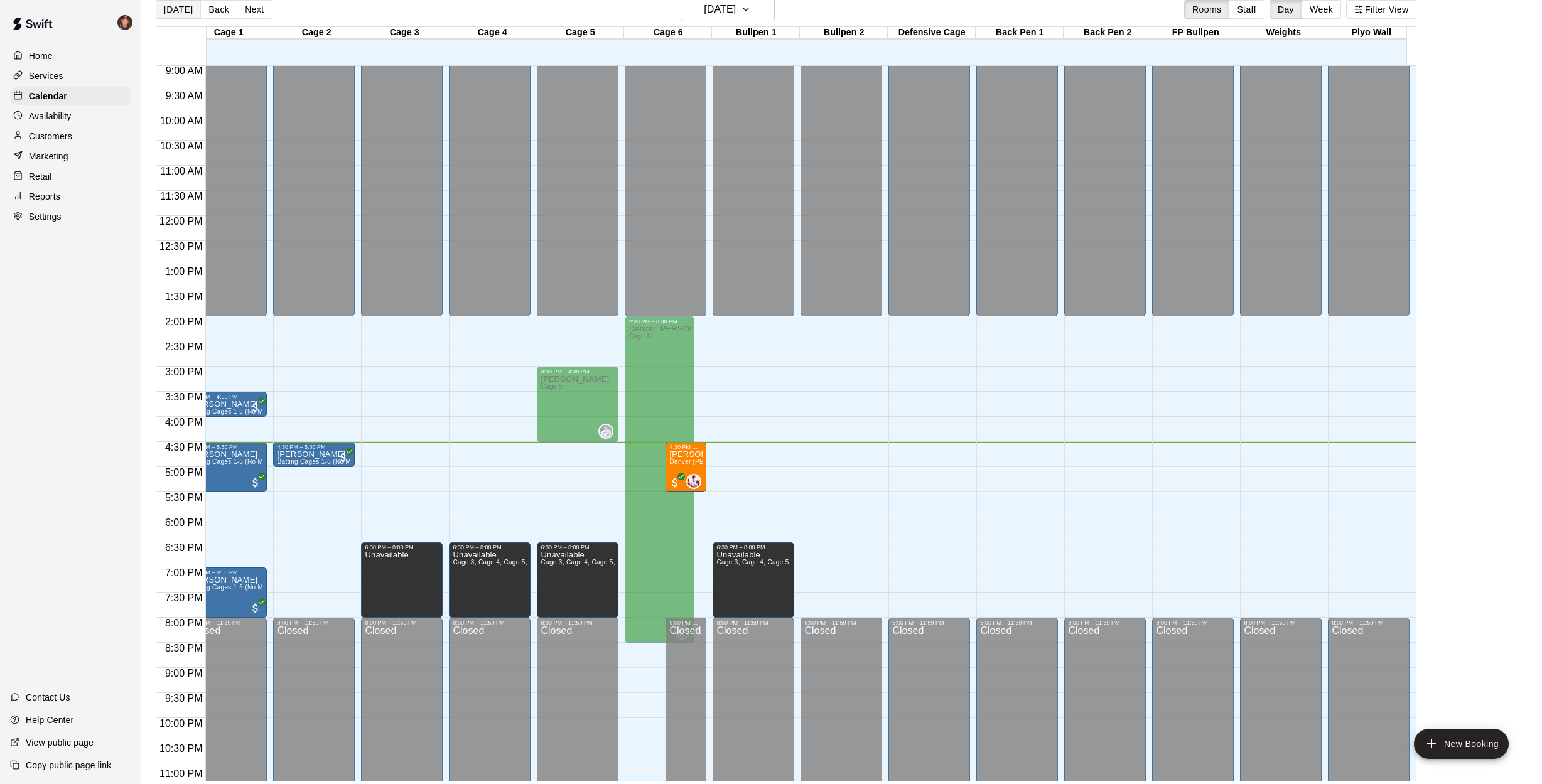
click at [173, 11] on button "[DATE]" at bounding box center [178, 9] width 45 height 19
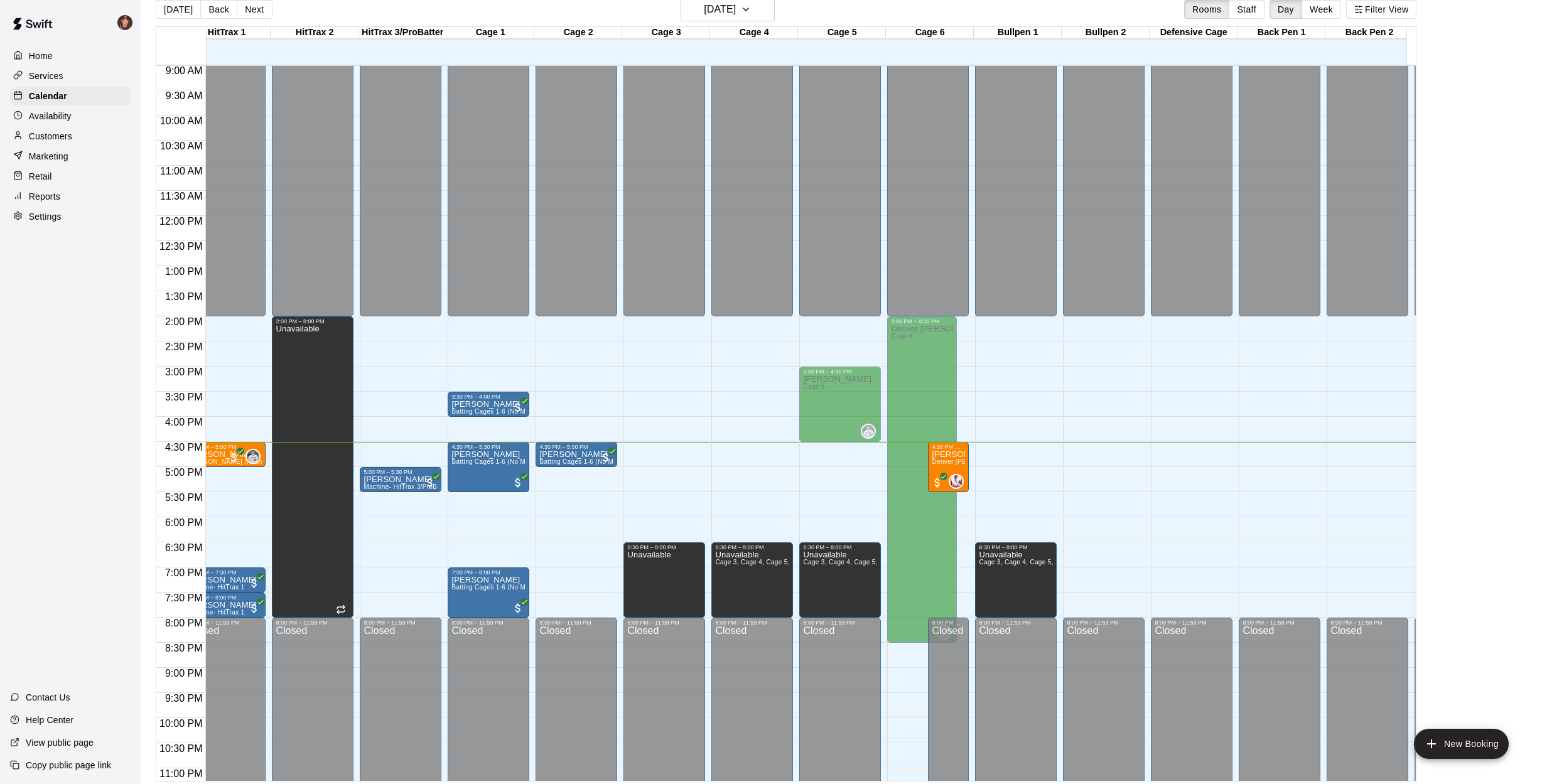
scroll to position [453, 0]
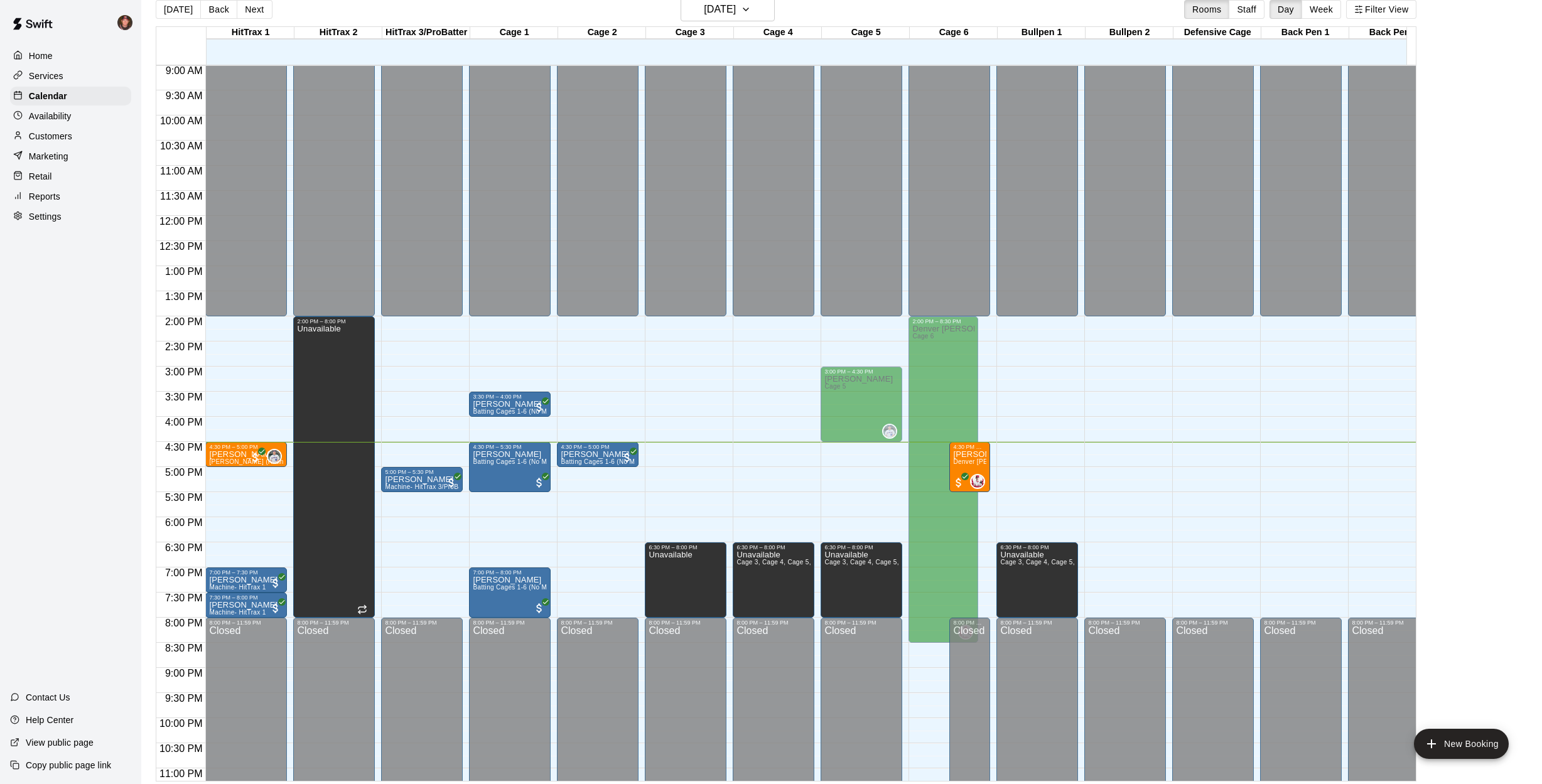
click at [142, 493] on main "[DATE] Back [DATE][DATE] Rooms Staff Day Week Filter View HitTrax 1 14 Tue HitT…" at bounding box center [842, 385] width 1401 height 804
